Goal: Task Accomplishment & Management: Manage account settings

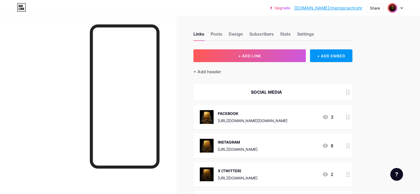
click at [390, 10] on img at bounding box center [392, 8] width 8 height 8
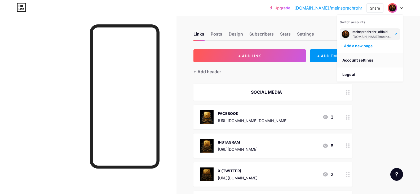
click at [372, 60] on link "Account settings" at bounding box center [370, 60] width 66 height 14
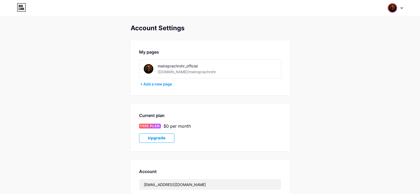
click at [151, 69] on img at bounding box center [148, 69] width 12 height 12
click at [157, 84] on div "+ Add a new page" at bounding box center [210, 83] width 141 height 5
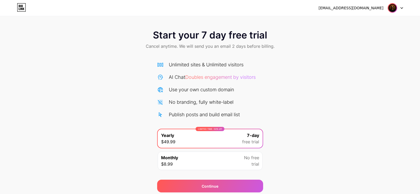
click at [396, 7] on img at bounding box center [392, 8] width 10 height 10
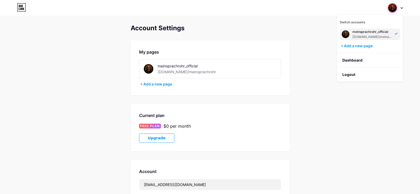
click at [146, 69] on img at bounding box center [148, 69] width 12 height 12
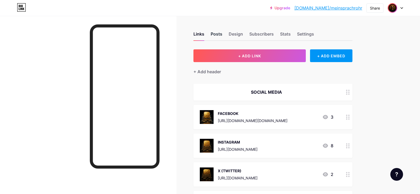
click at [217, 35] on div "Posts" at bounding box center [217, 36] width 12 height 10
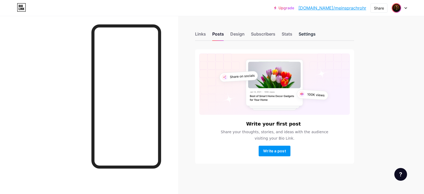
click at [307, 37] on div "Settings" at bounding box center [306, 36] width 17 height 10
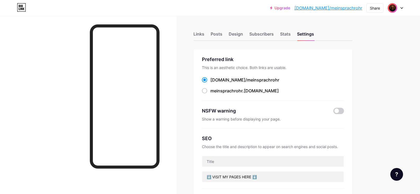
click at [392, 9] on img at bounding box center [392, 8] width 8 height 8
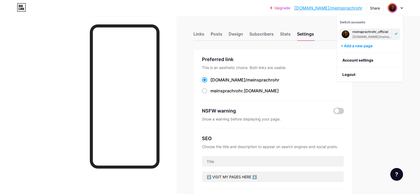
click at [350, 7] on link "[DOMAIN_NAME]/meinsprachrohr" at bounding box center [328, 8] width 68 height 6
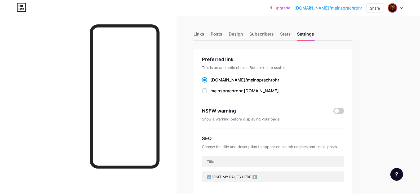
click at [196, 35] on div "Links" at bounding box center [198, 36] width 11 height 10
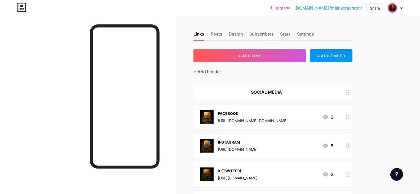
click at [393, 6] on img at bounding box center [392, 8] width 8 height 8
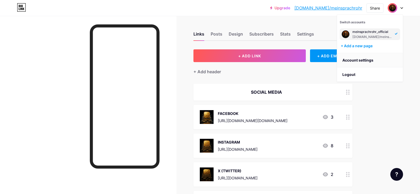
click at [364, 59] on link "Account settings" at bounding box center [370, 60] width 66 height 14
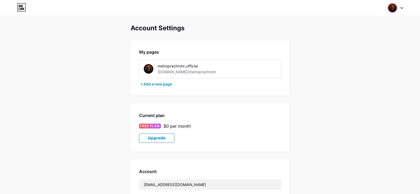
click at [148, 72] on img at bounding box center [148, 69] width 12 height 12
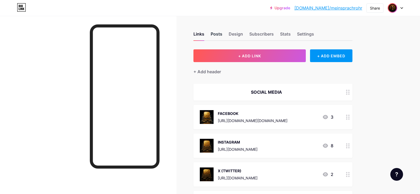
click at [219, 36] on div "Posts" at bounding box center [217, 36] width 12 height 10
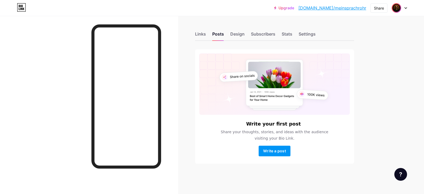
click at [229, 34] on div "Links Posts Design Subscribers Stats Settings" at bounding box center [274, 31] width 159 height 19
click at [233, 34] on div "Design" at bounding box center [237, 36] width 14 height 10
click at [260, 34] on div "Subscribers" at bounding box center [263, 36] width 24 height 10
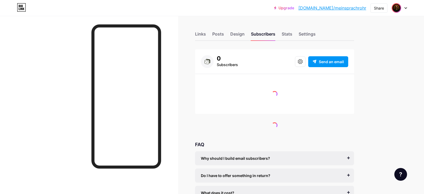
click at [294, 33] on div "Links Posts Design Subscribers Stats Settings" at bounding box center [274, 31] width 159 height 19
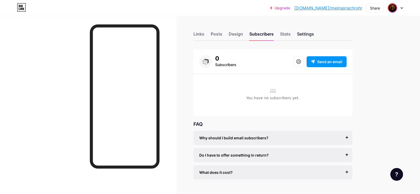
click at [301, 34] on div "Settings" at bounding box center [305, 36] width 17 height 10
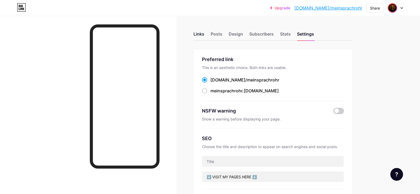
click at [202, 34] on div "Links" at bounding box center [198, 36] width 11 height 10
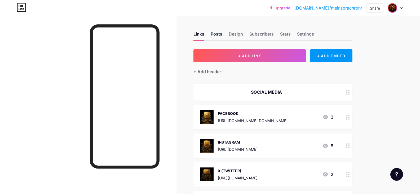
click at [215, 33] on div "Posts" at bounding box center [217, 36] width 12 height 10
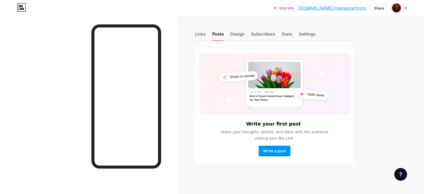
click at [229, 33] on div "Links Posts Design Subscribers Stats Settings" at bounding box center [274, 31] width 159 height 19
click at [244, 34] on div "Links Posts Design Subscribers Stats Settings" at bounding box center [274, 31] width 159 height 19
click at [242, 34] on div "Design" at bounding box center [237, 36] width 14 height 10
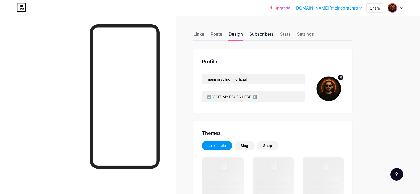
click at [262, 34] on div "Subscribers" at bounding box center [261, 36] width 24 height 10
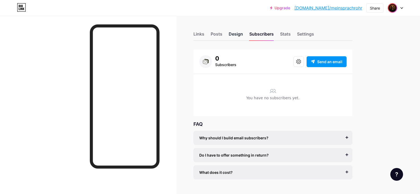
click at [237, 36] on div "Design" at bounding box center [236, 36] width 14 height 10
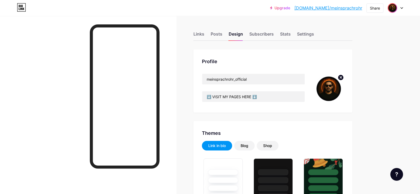
click at [341, 75] on circle at bounding box center [341, 77] width 6 height 6
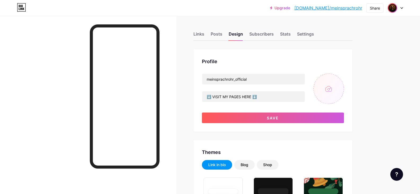
click at [329, 84] on input "file" at bounding box center [328, 88] width 30 height 30
type input "C:\fakepath\SP168.png"
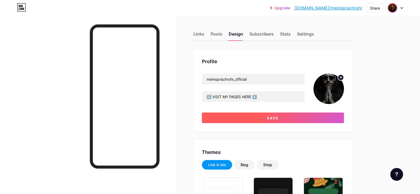
click at [322, 117] on button "Save" at bounding box center [273, 117] width 142 height 11
type input "#ffffff"
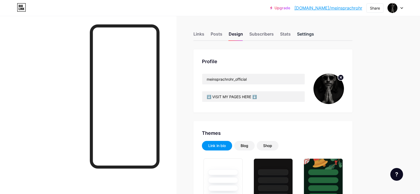
click at [314, 36] on div "Settings" at bounding box center [305, 36] width 17 height 10
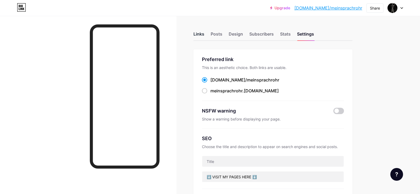
click at [198, 33] on div "Links" at bounding box center [198, 36] width 11 height 10
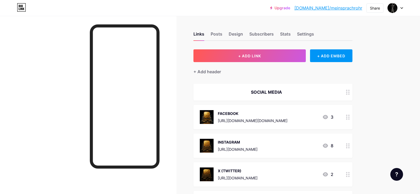
click at [336, 9] on link "[DOMAIN_NAME]/meinsprachrohr" at bounding box center [328, 8] width 68 height 6
click at [235, 36] on div "Design" at bounding box center [236, 36] width 14 height 10
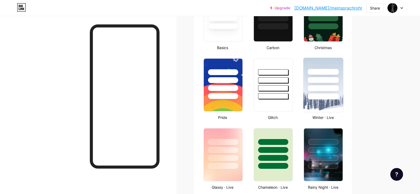
scroll to position [339, 0]
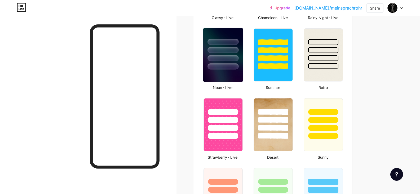
click at [230, 79] on img at bounding box center [223, 55] width 40 height 54
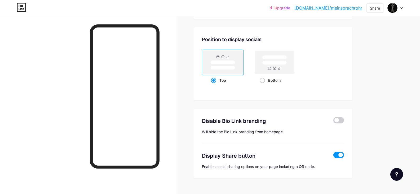
scroll to position [708, 0]
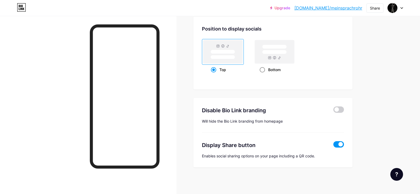
click at [263, 69] on span at bounding box center [262, 69] width 5 height 5
click at [263, 74] on input "Bottom" at bounding box center [261, 75] width 3 height 3
radio input "true"
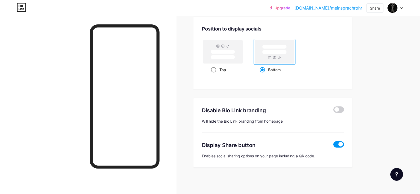
click at [218, 66] on div "Top" at bounding box center [223, 70] width 24 height 10
click at [214, 74] on input "Top" at bounding box center [212, 75] width 3 height 3
radio input "true"
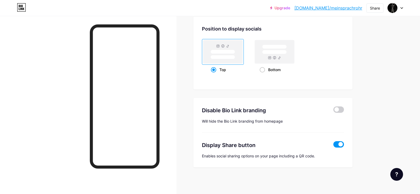
click at [341, 144] on span at bounding box center [338, 144] width 11 height 6
click at [333, 145] on input "checkbox" at bounding box center [333, 145] width 0 height 0
click at [341, 144] on span at bounding box center [338, 144] width 11 height 6
click at [333, 145] on input "checkbox" at bounding box center [333, 145] width 0 height 0
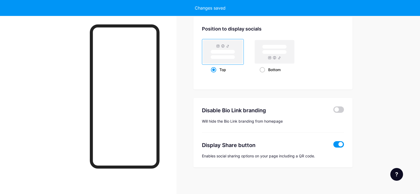
click at [341, 144] on span at bounding box center [338, 144] width 11 height 6
click at [333, 145] on input "checkbox" at bounding box center [333, 145] width 0 height 0
click at [341, 144] on span at bounding box center [338, 144] width 11 height 6
click at [333, 145] on input "checkbox" at bounding box center [333, 145] width 0 height 0
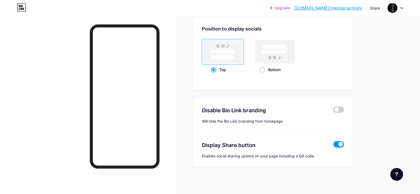
click at [341, 144] on span at bounding box center [338, 144] width 11 height 6
click at [333, 145] on input "checkbox" at bounding box center [333, 145] width 0 height 0
click at [341, 109] on span at bounding box center [338, 109] width 11 height 6
click at [333, 111] on input "checkbox" at bounding box center [333, 111] width 0 height 0
